Goal: Task Accomplishment & Management: Complete application form

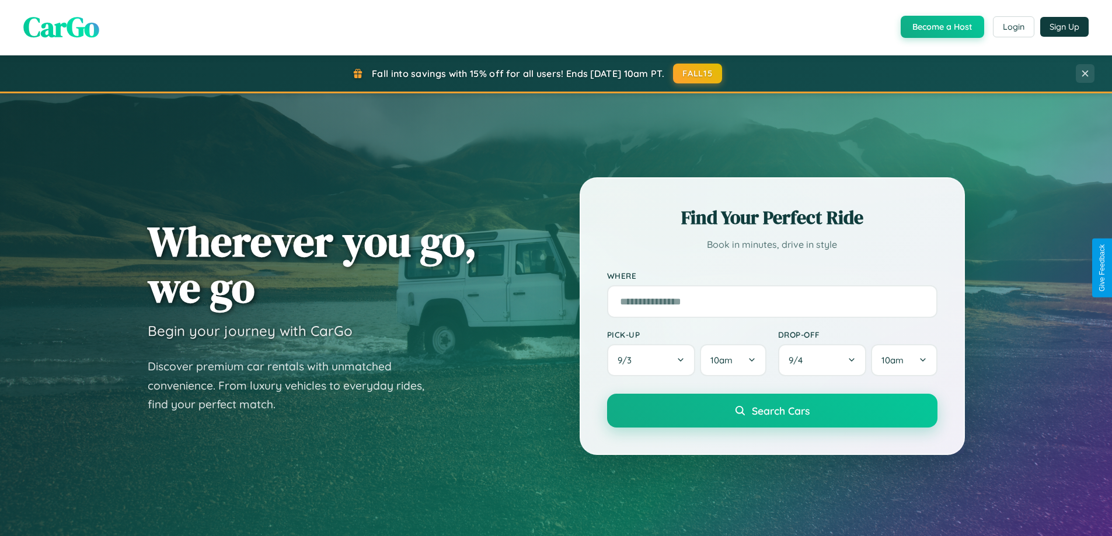
scroll to position [503, 0]
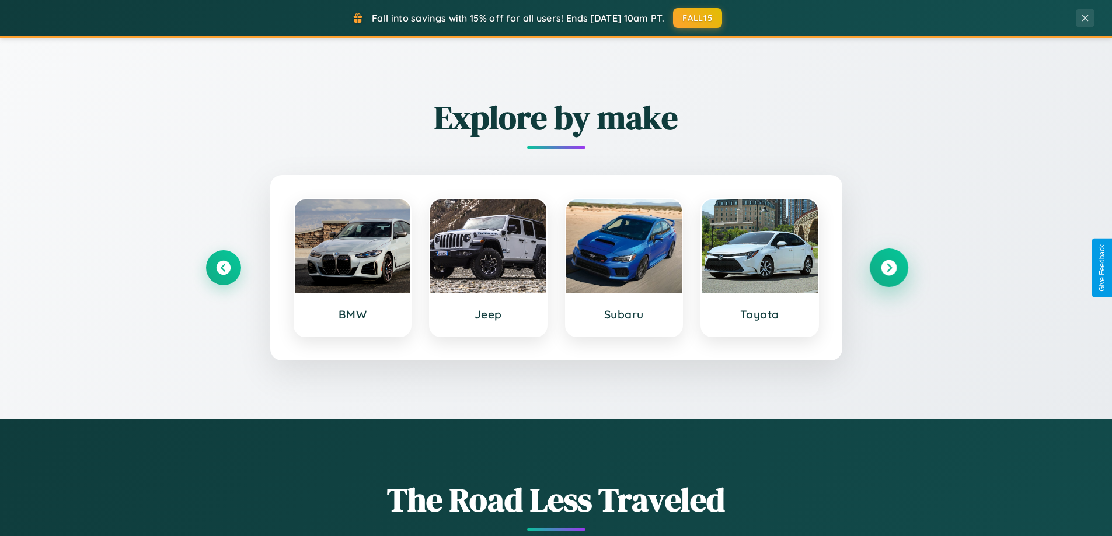
click at [888, 268] on icon at bounding box center [889, 268] width 16 height 16
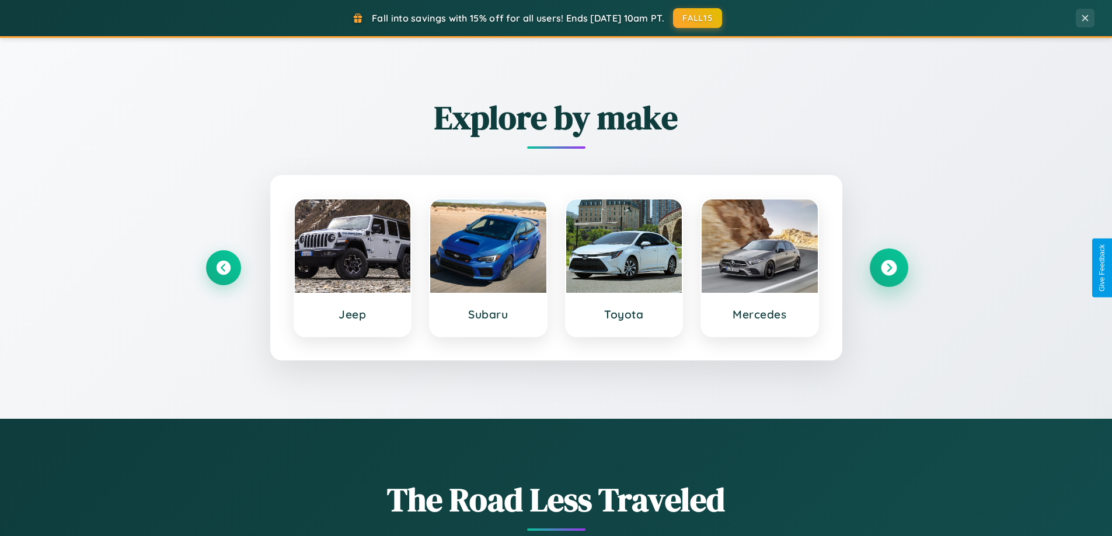
click at [888, 268] on icon at bounding box center [889, 268] width 16 height 16
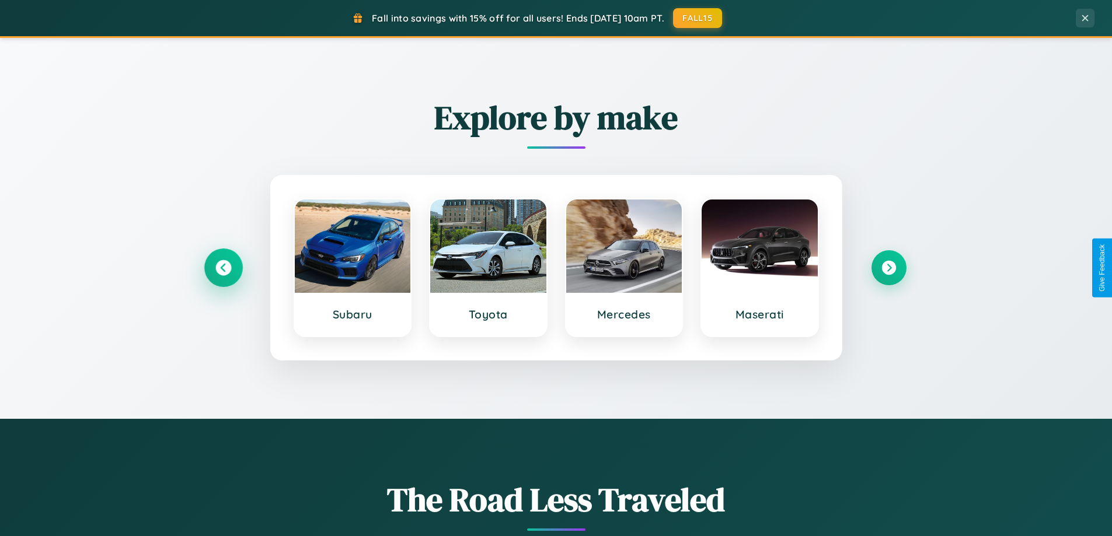
click at [223, 268] on icon at bounding box center [223, 268] width 16 height 16
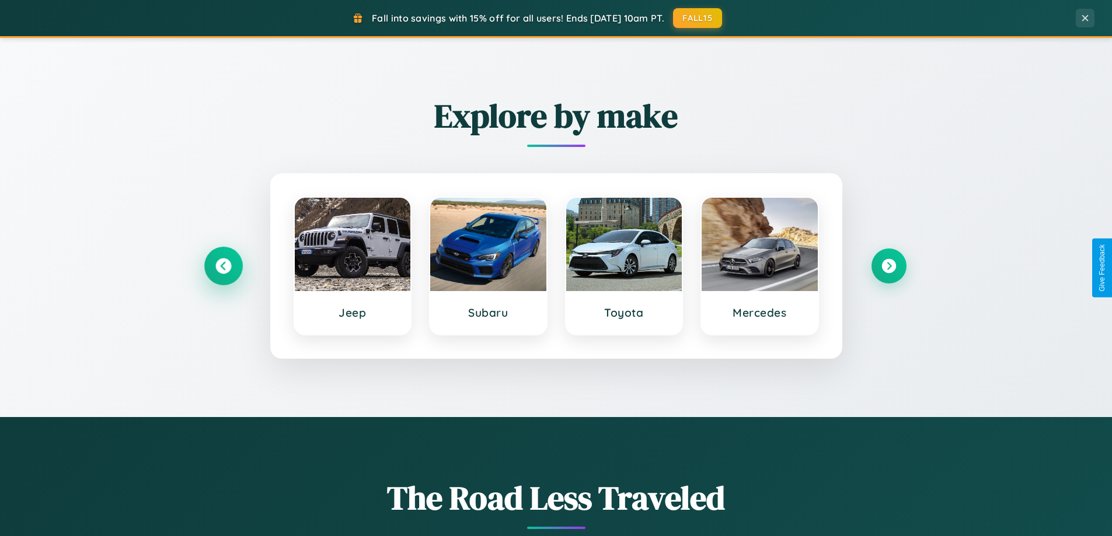
scroll to position [2246, 0]
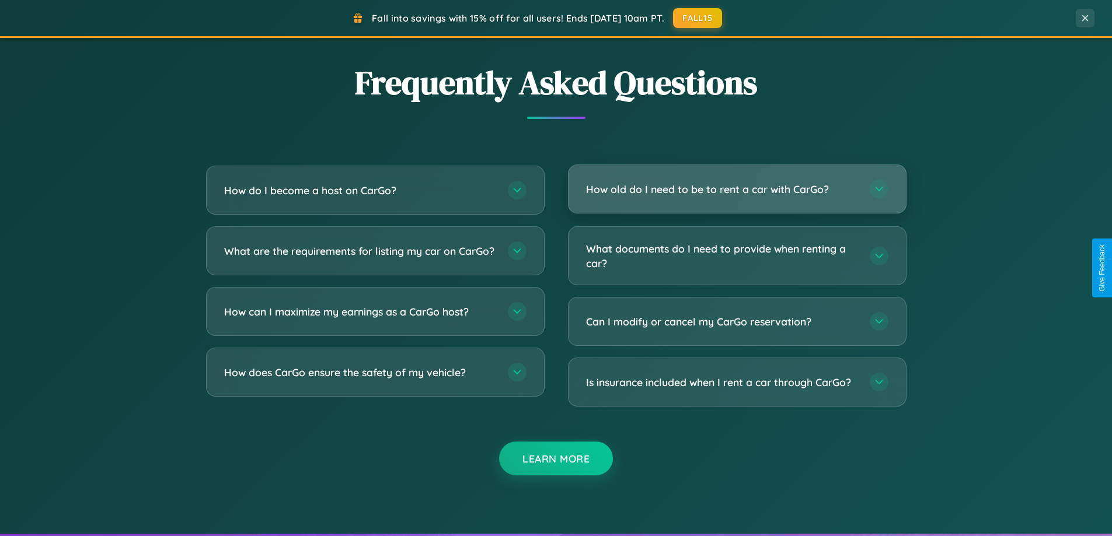
click at [736, 189] on h3 "How old do I need to be to rent a car with CarGo?" at bounding box center [722, 189] width 272 height 15
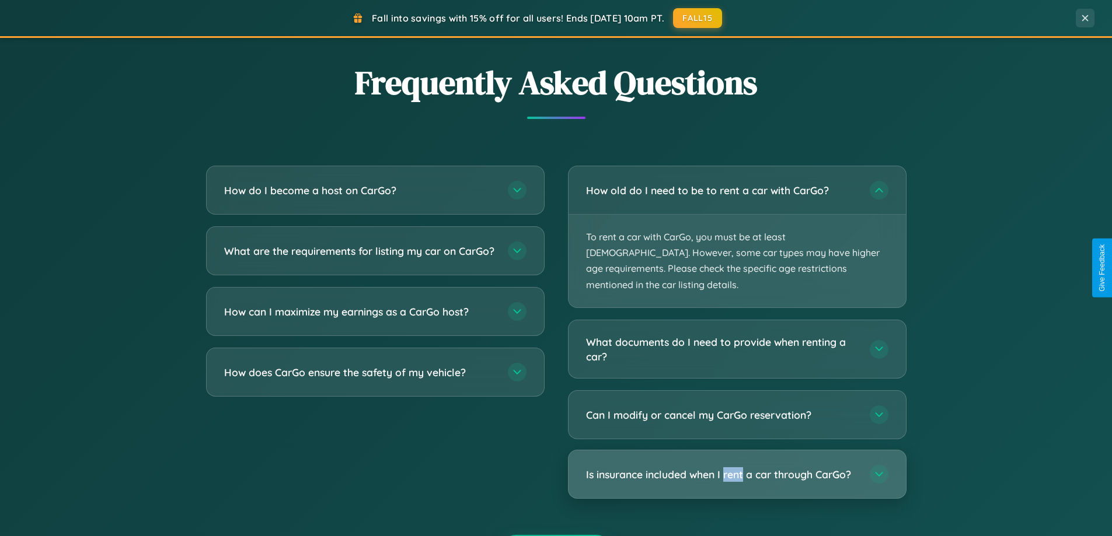
click at [736, 467] on h3 "Is insurance included when I rent a car through CarGo?" at bounding box center [722, 474] width 272 height 15
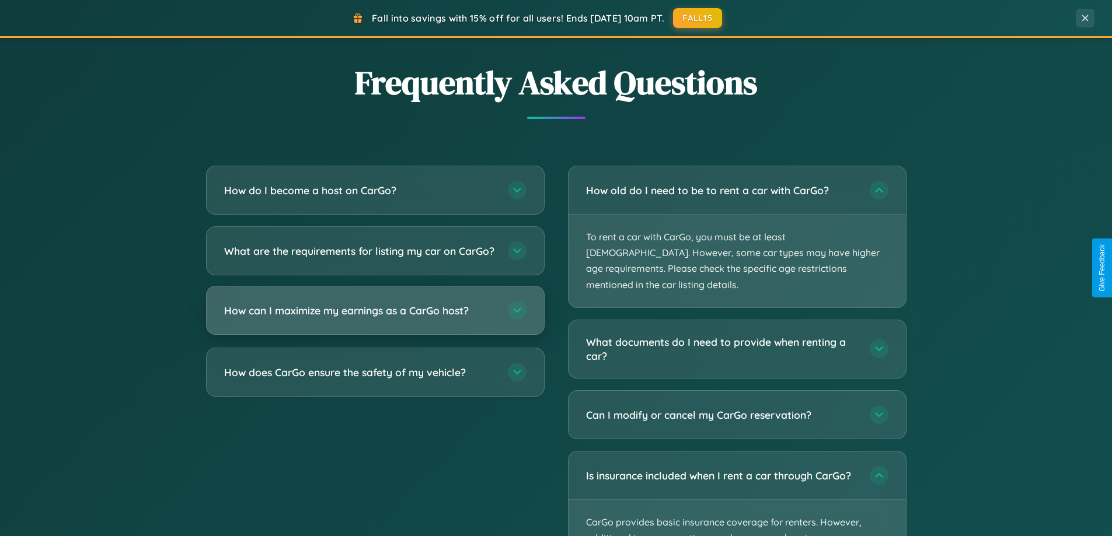
click at [375, 318] on h3 "How can I maximize my earnings as a CarGo host?" at bounding box center [360, 310] width 272 height 15
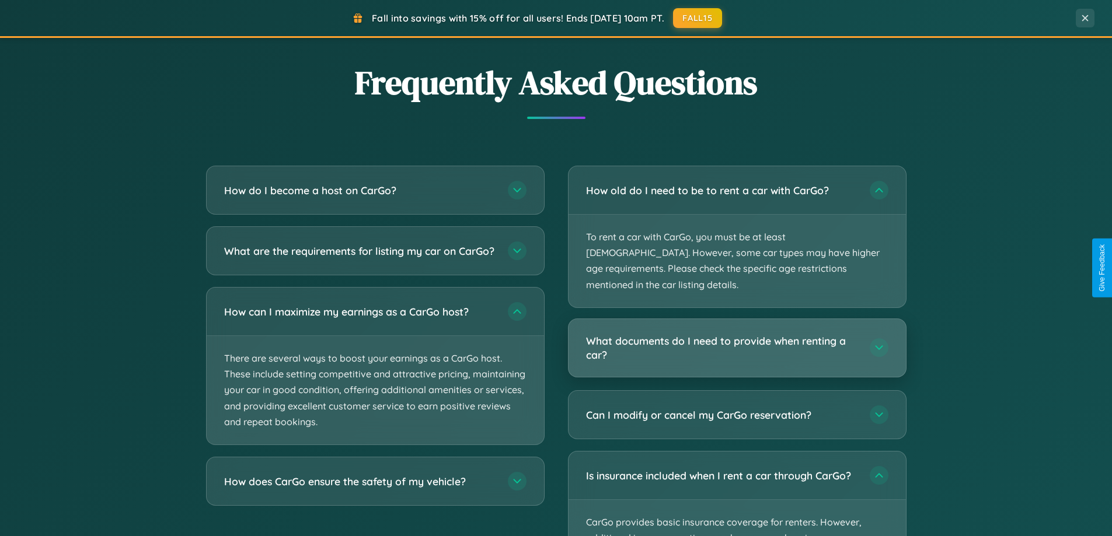
click at [736, 334] on h3 "What documents do I need to provide when renting a car?" at bounding box center [722, 348] width 272 height 29
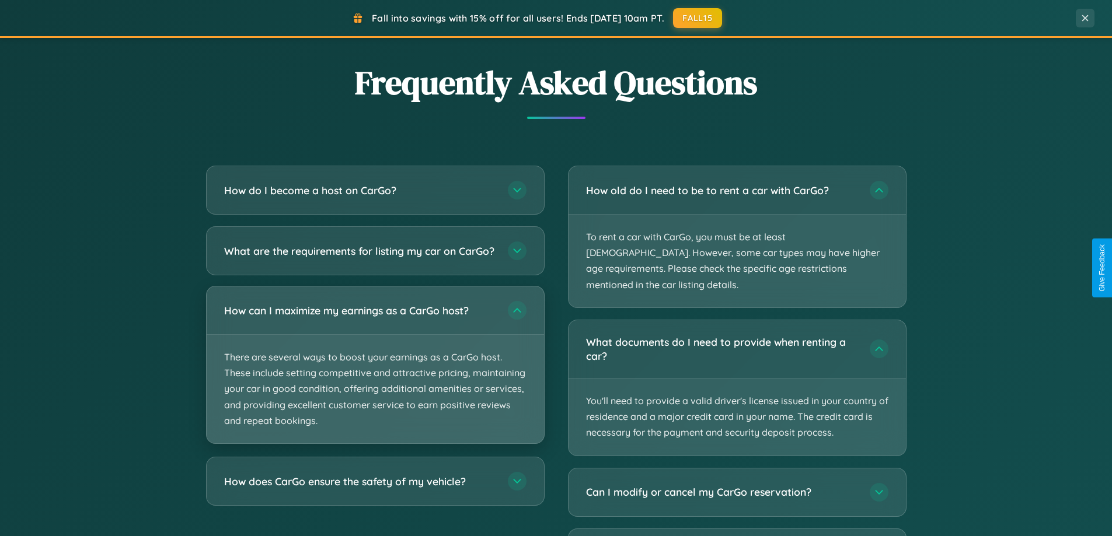
click at [375, 376] on p "There are several ways to boost your earnings as a CarGo host. These include se…" at bounding box center [375, 389] width 337 height 109
click at [375, 375] on p "There are several ways to boost your earnings as a CarGo host. These include se…" at bounding box center [375, 389] width 337 height 109
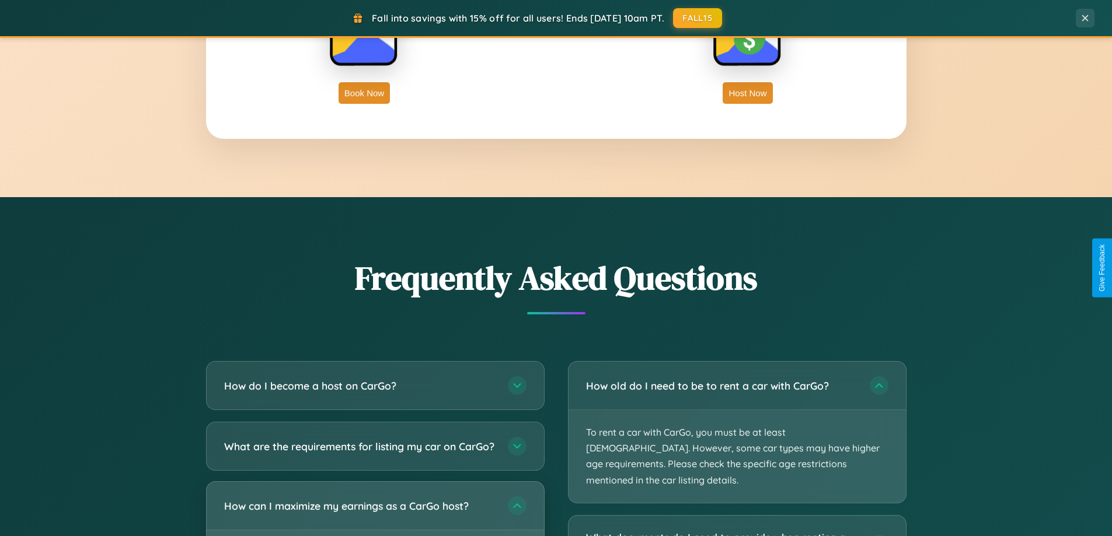
scroll to position [1875, 0]
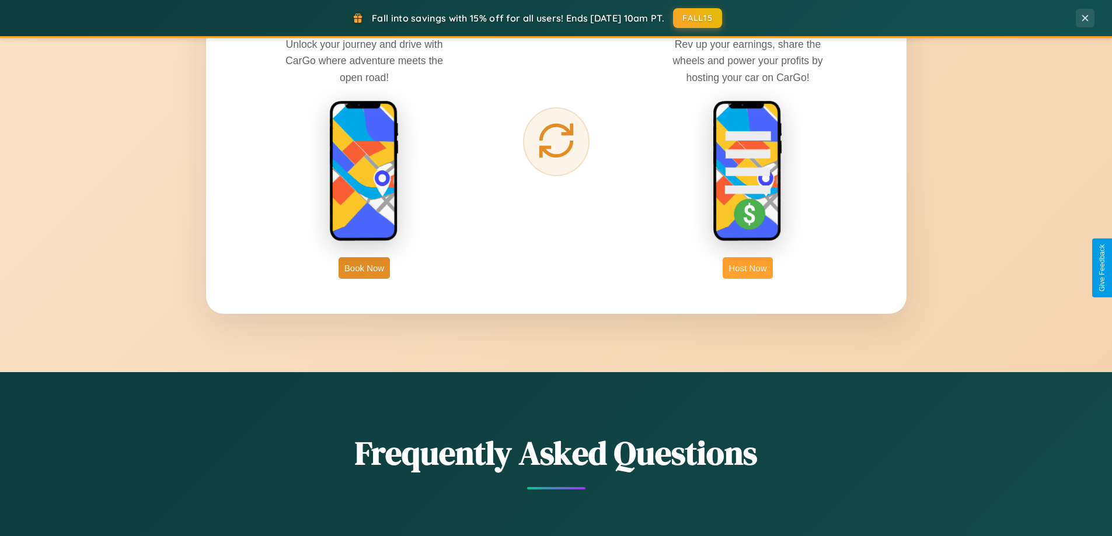
click at [748, 268] on button "Host Now" at bounding box center [747, 268] width 50 height 22
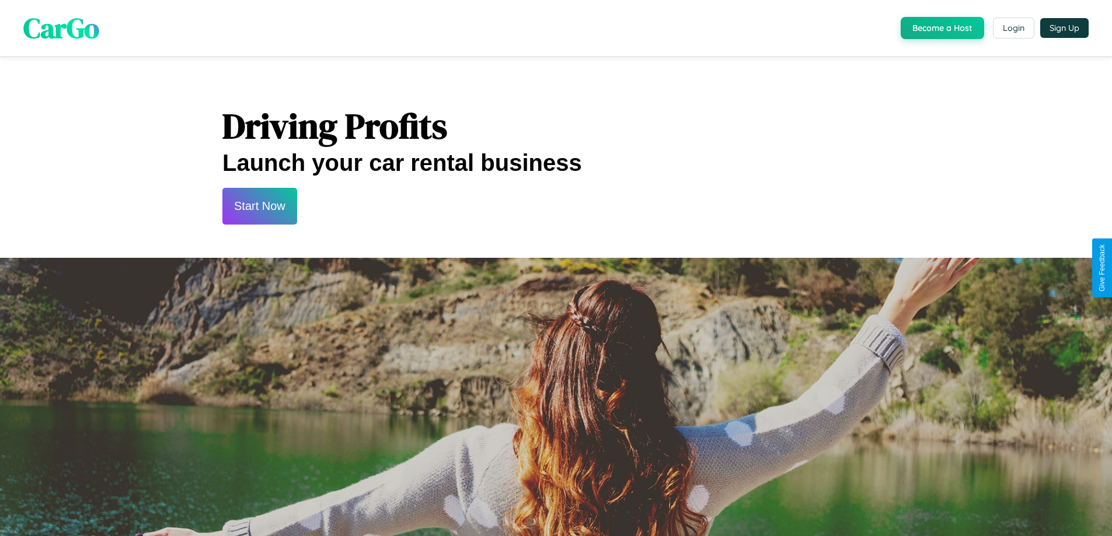
scroll to position [1577, 0]
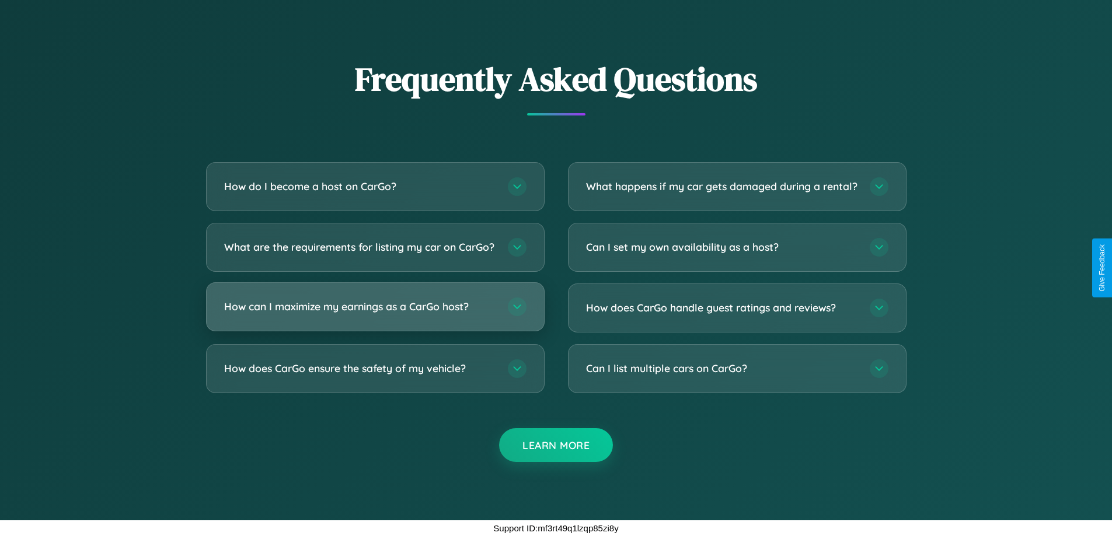
click at [375, 306] on h3 "How can I maximize my earnings as a CarGo host?" at bounding box center [360, 306] width 272 height 15
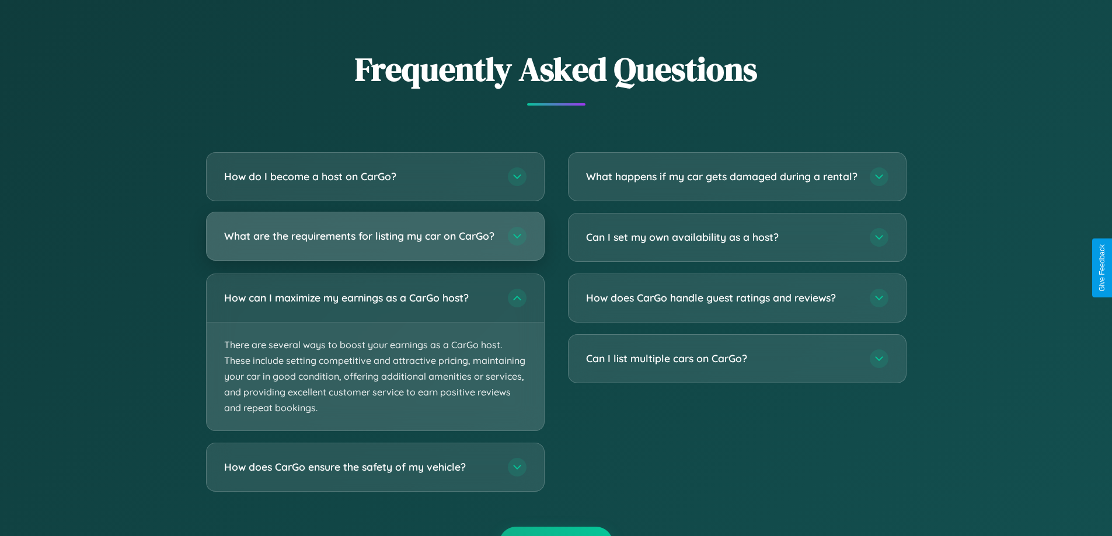
click at [375, 241] on h3 "What are the requirements for listing my car on CarGo?" at bounding box center [360, 236] width 272 height 15
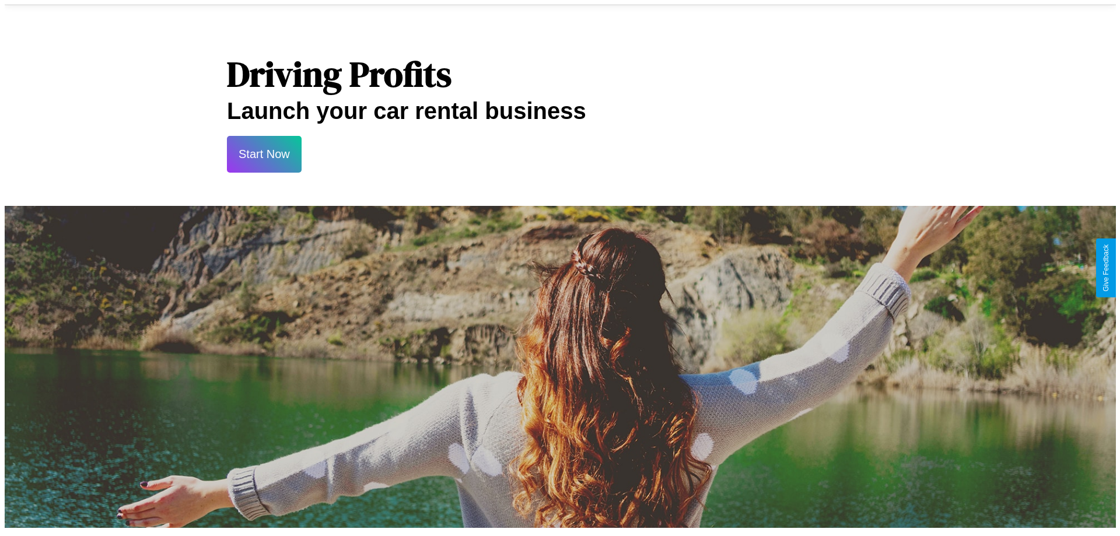
scroll to position [0, 0]
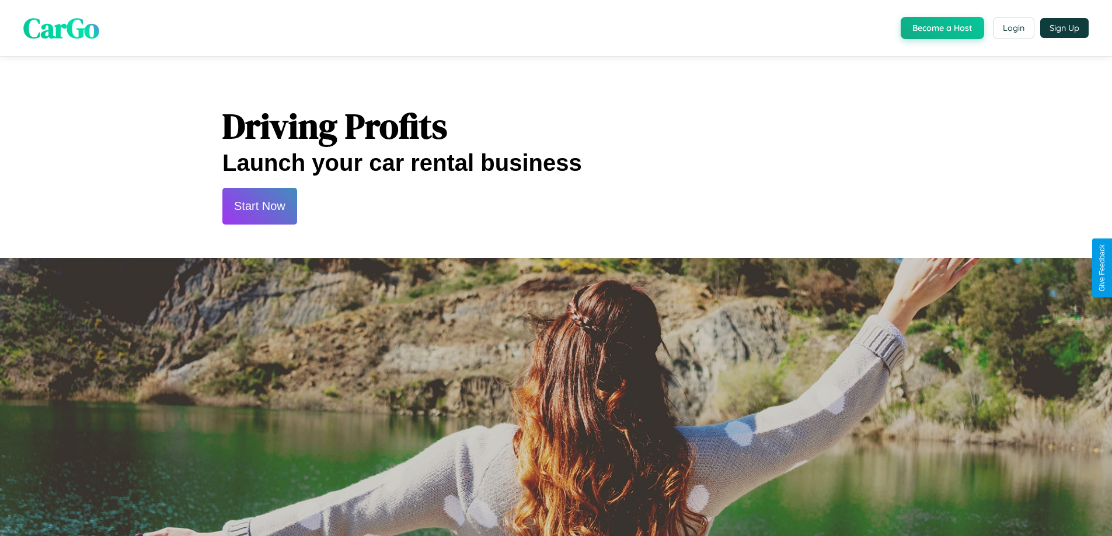
click at [259, 206] on button "Start Now" at bounding box center [259, 206] width 75 height 37
